Goal: Task Accomplishment & Management: Use online tool/utility

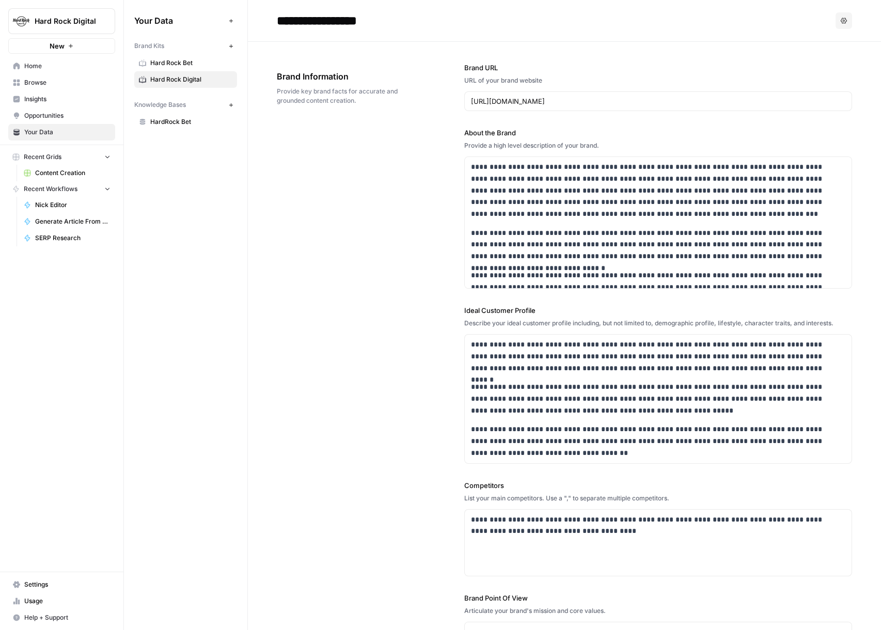
scroll to position [570, 0]
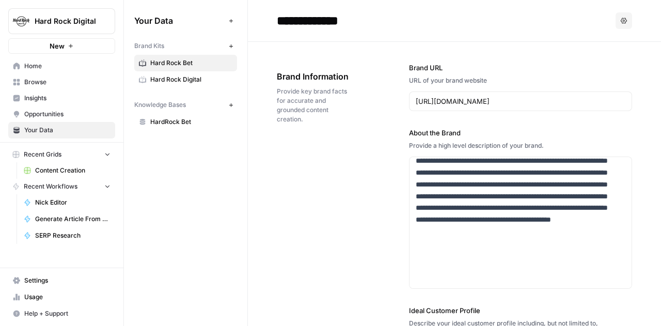
click at [173, 63] on span "Hard Rock Bet" at bounding box center [191, 62] width 82 height 9
click at [60, 172] on span "Content Creation" at bounding box center [72, 170] width 75 height 9
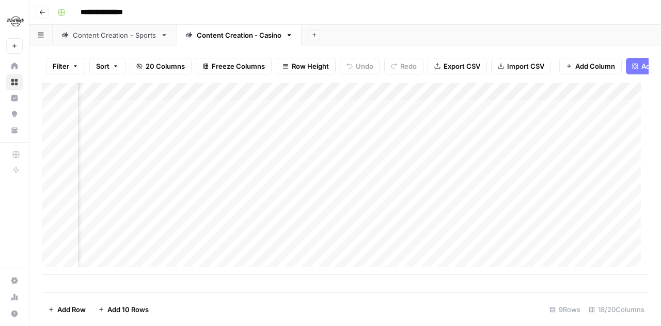
scroll to position [0, 525]
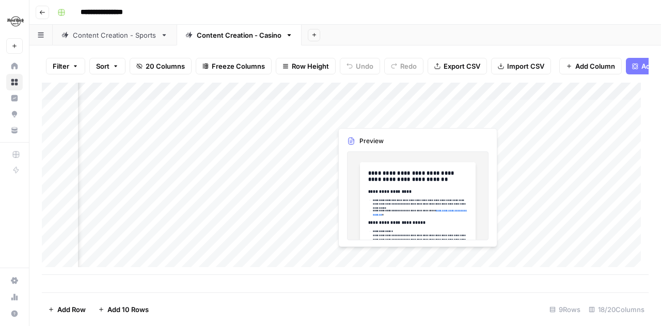
click at [375, 116] on div "Add Column" at bounding box center [345, 179] width 607 height 192
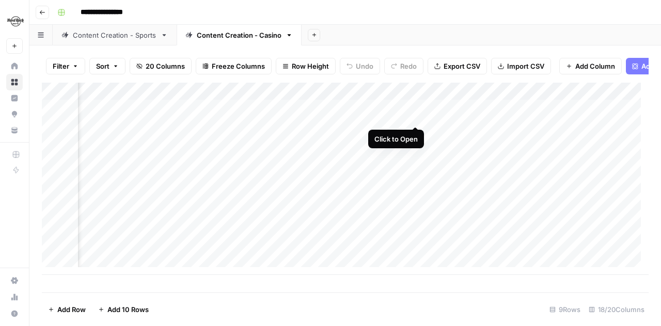
click at [414, 113] on div "Add Column" at bounding box center [345, 179] width 607 height 192
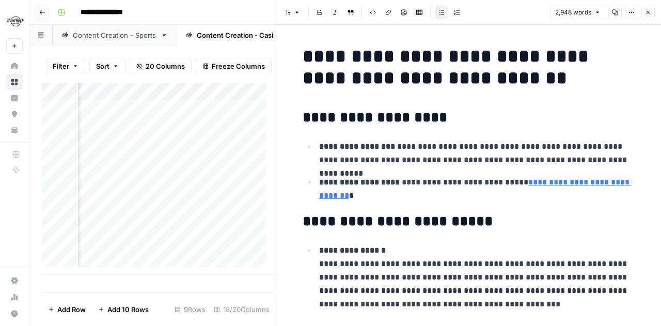
click at [648, 11] on icon "button" at bounding box center [648, 12] width 6 height 6
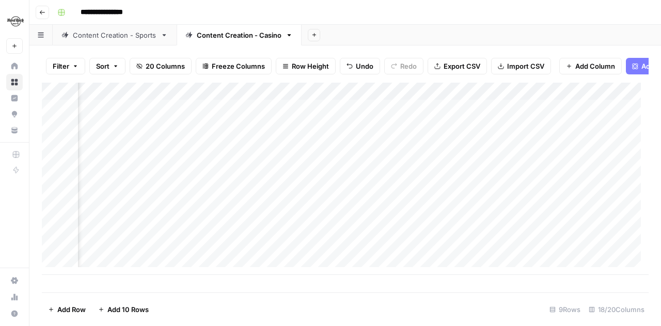
scroll to position [0, 1226]
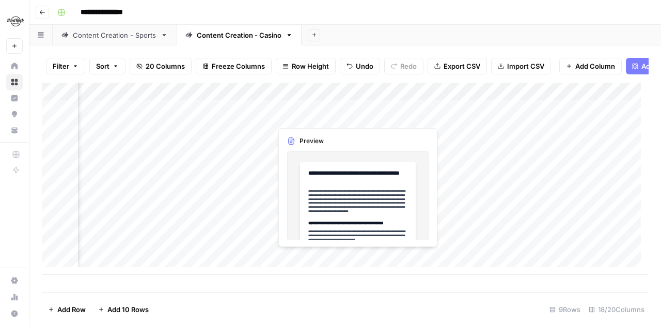
click at [333, 117] on div "Add Column" at bounding box center [345, 179] width 607 height 192
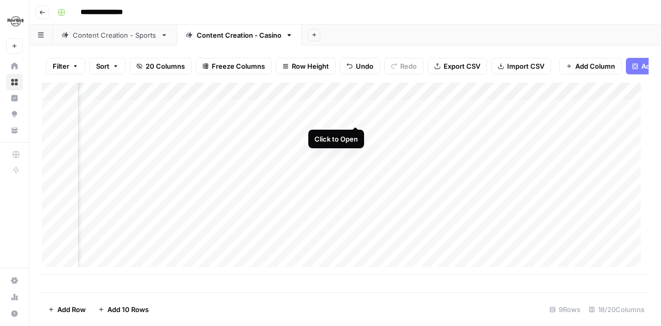
click at [354, 115] on div "Add Column" at bounding box center [345, 179] width 607 height 192
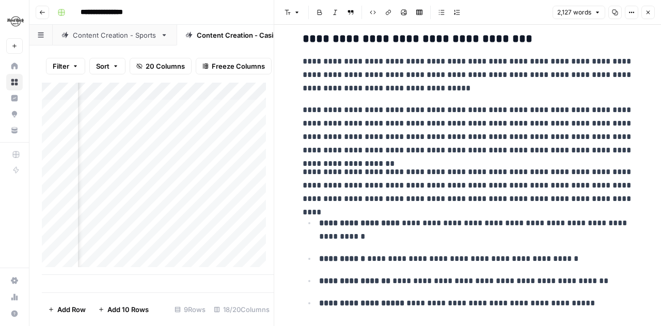
scroll to position [2942, 0]
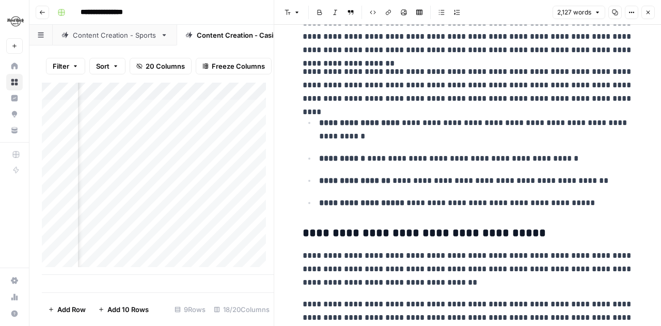
click at [645, 11] on icon "button" at bounding box center [648, 12] width 6 height 6
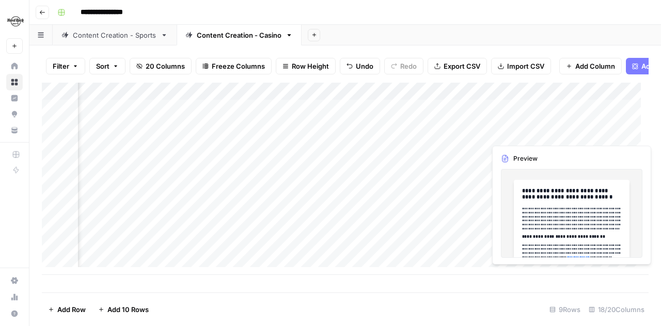
click at [605, 128] on div "Add Column" at bounding box center [345, 179] width 607 height 192
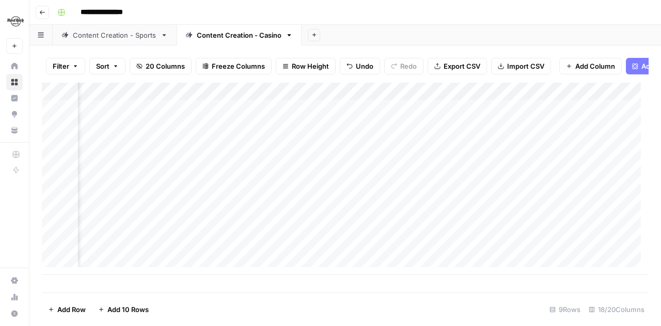
scroll to position [0, 1065]
click at [515, 129] on div "Add Column" at bounding box center [345, 179] width 607 height 192
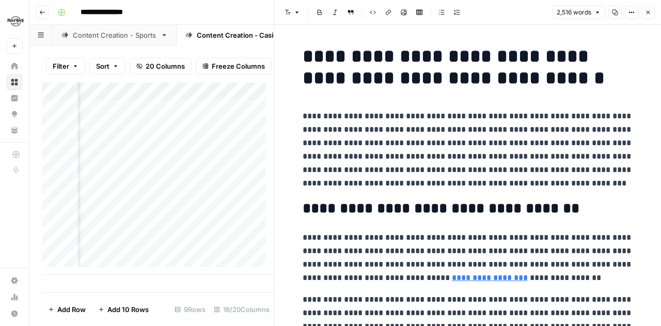
click at [649, 10] on icon "button" at bounding box center [648, 12] width 6 height 6
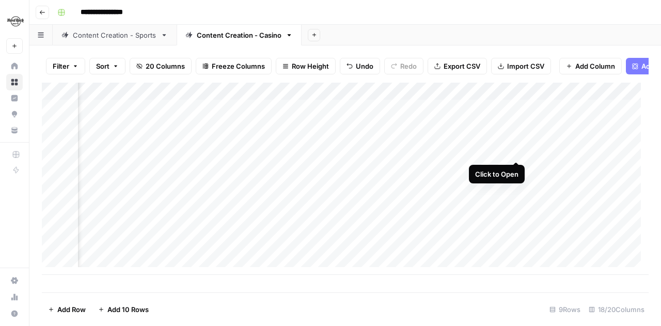
click at [516, 152] on div "Add Column" at bounding box center [345, 179] width 607 height 192
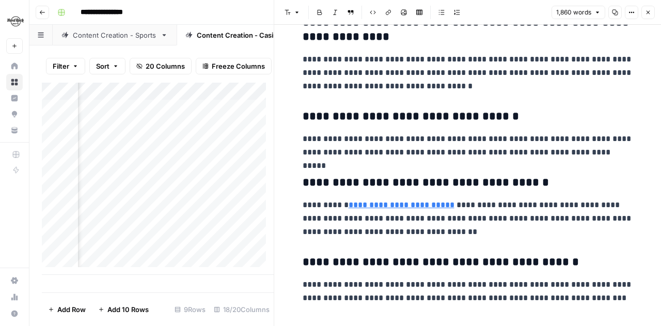
scroll to position [2581, 0]
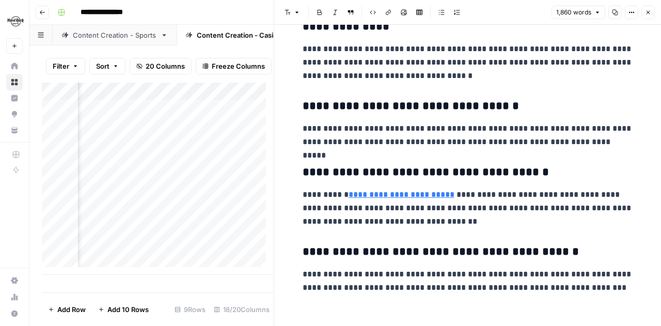
click at [647, 11] on icon "button" at bounding box center [648, 12] width 6 height 6
